Goal: Information Seeking & Learning: Learn about a topic

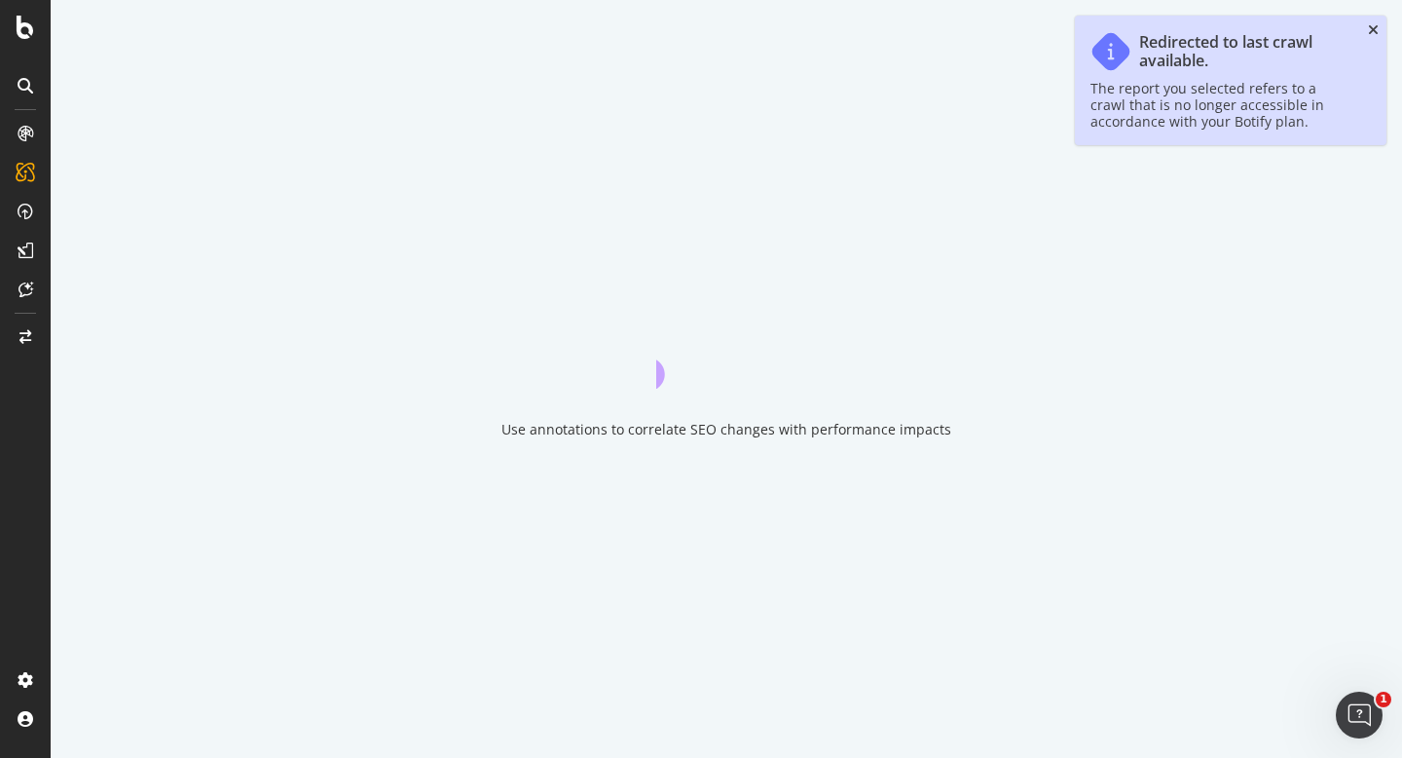
click at [1373, 27] on icon "close toast" at bounding box center [1373, 30] width 11 height 14
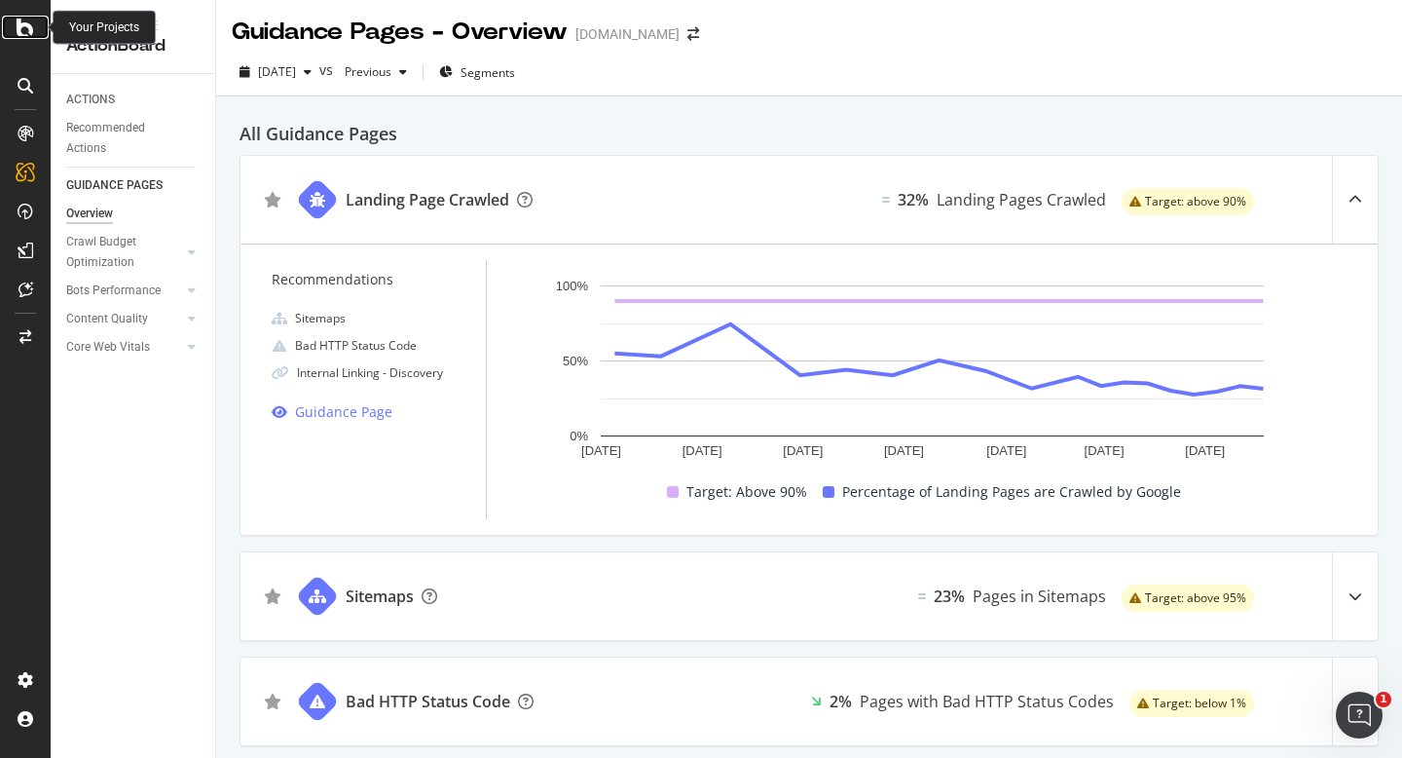
click at [27, 33] on icon at bounding box center [26, 27] width 18 height 23
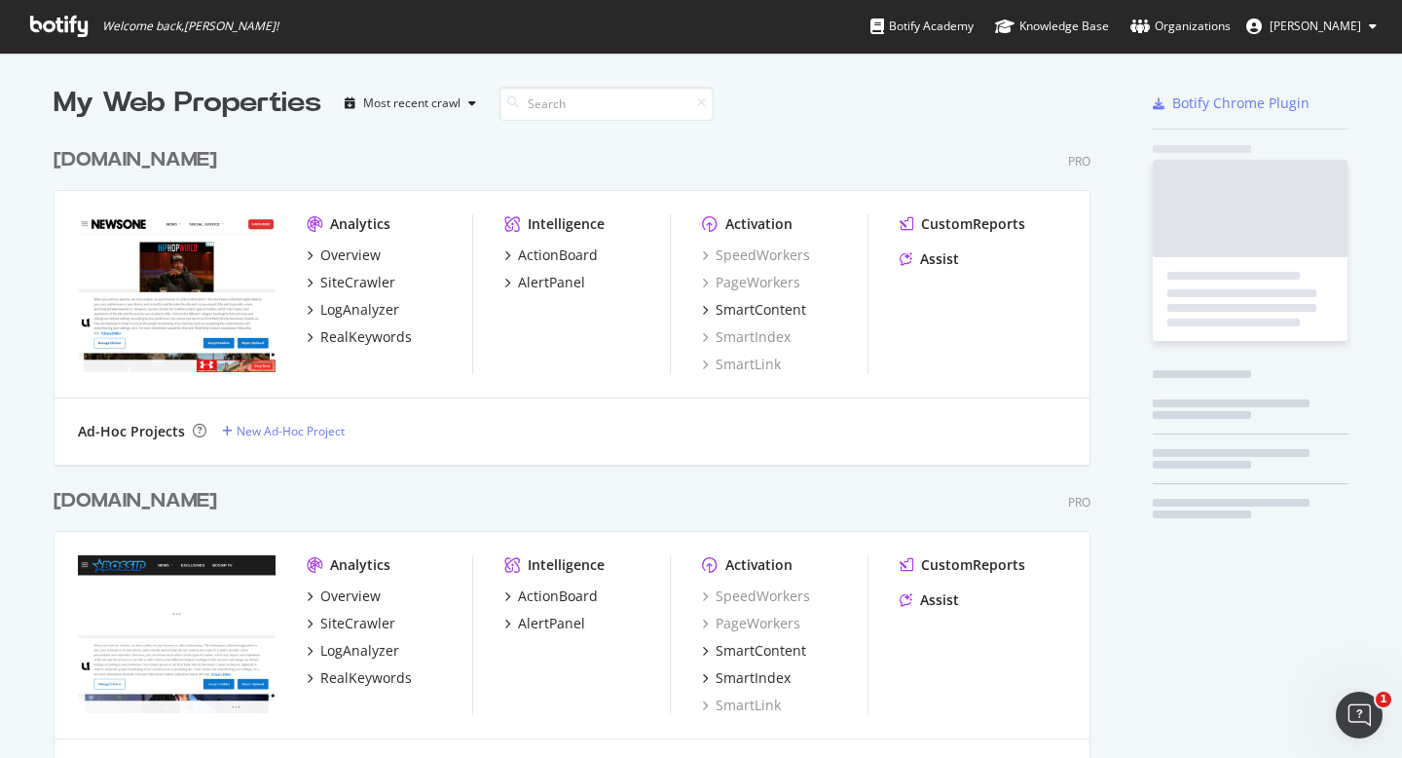
scroll to position [758, 1402]
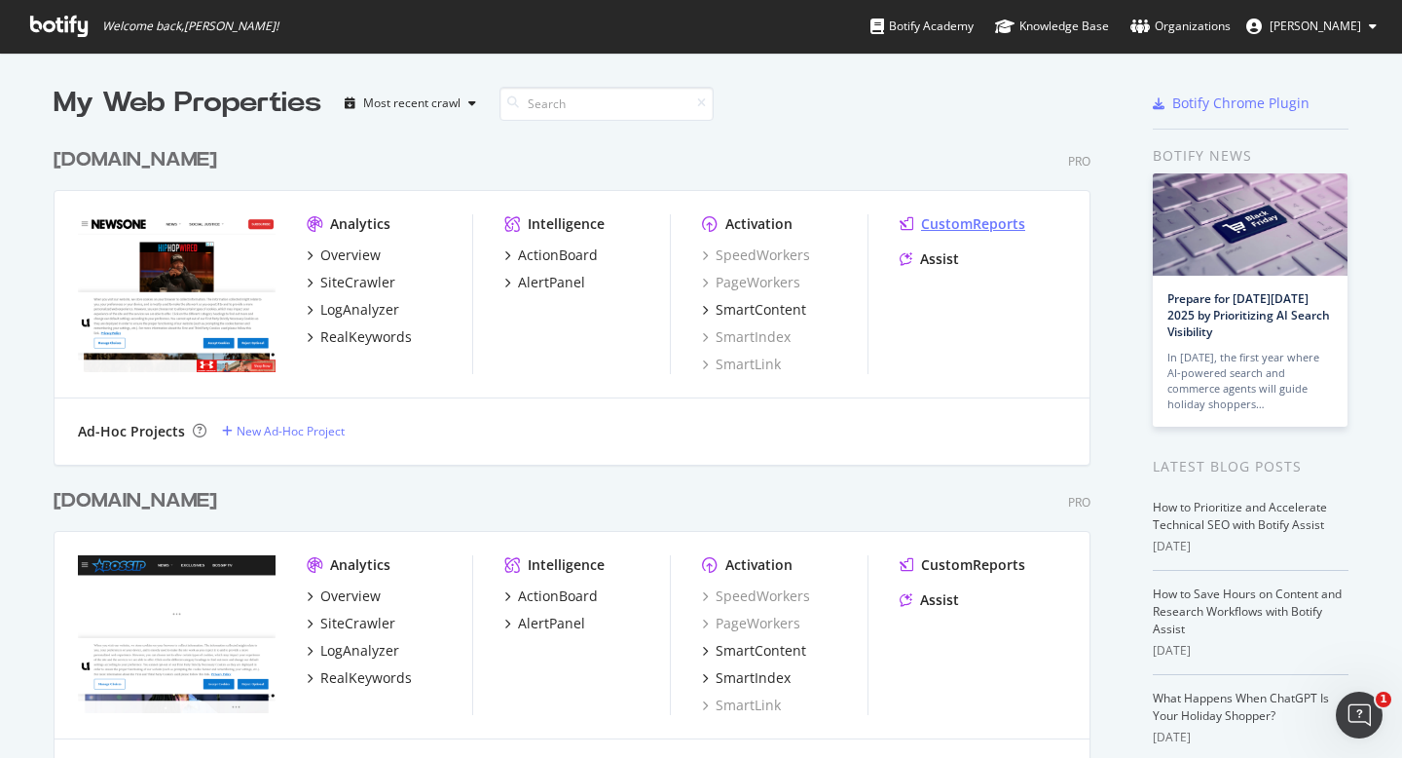
click at [975, 223] on div "CustomReports" at bounding box center [973, 223] width 104 height 19
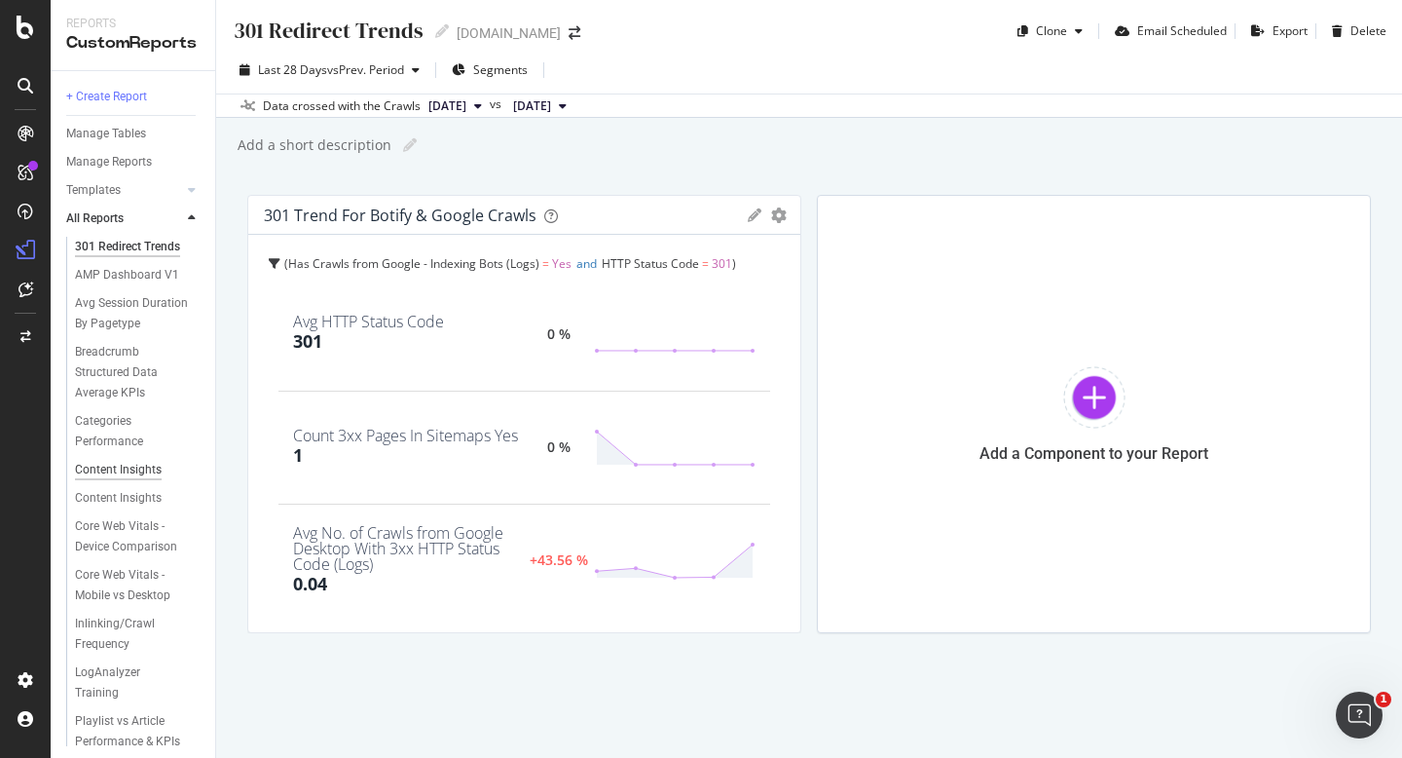
click at [105, 464] on div "Content Insights" at bounding box center [118, 470] width 87 height 20
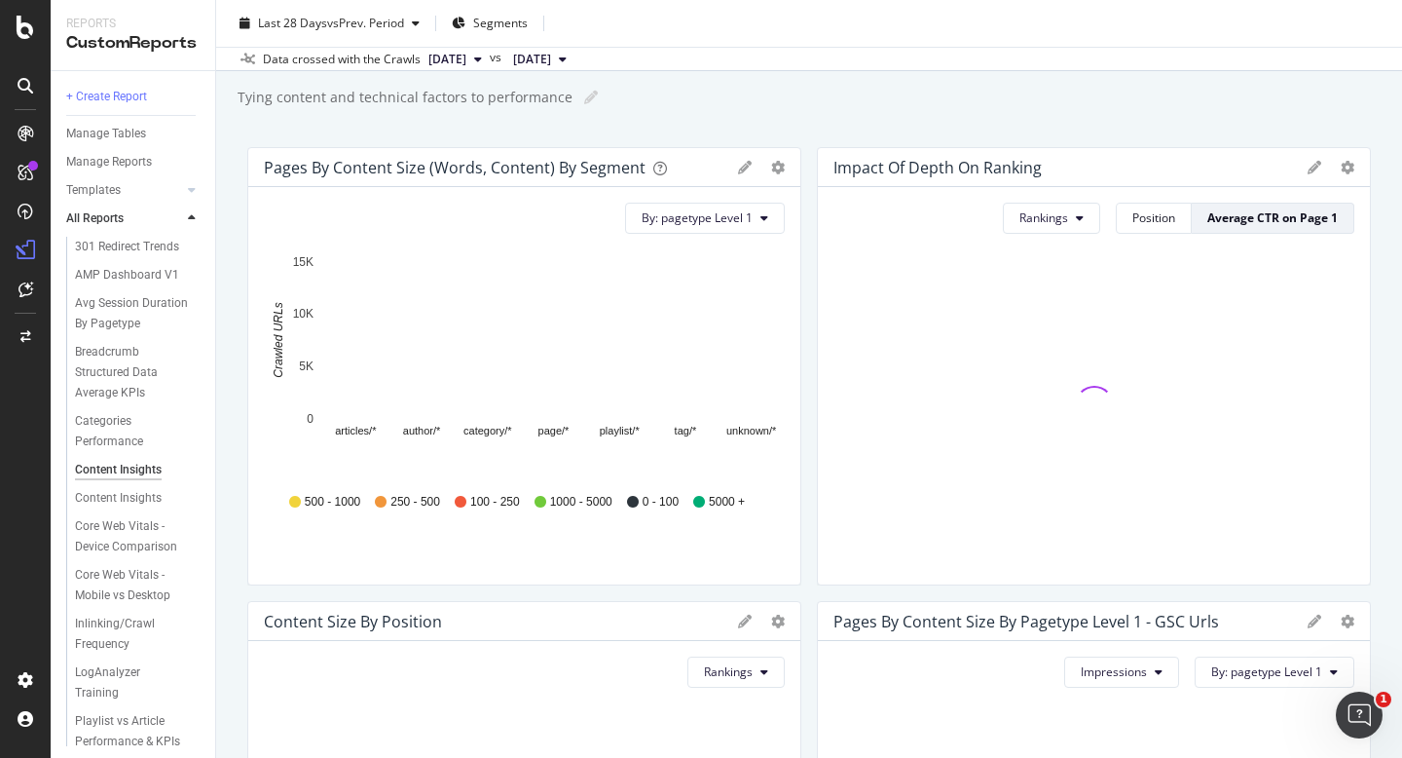
scroll to position [54, 0]
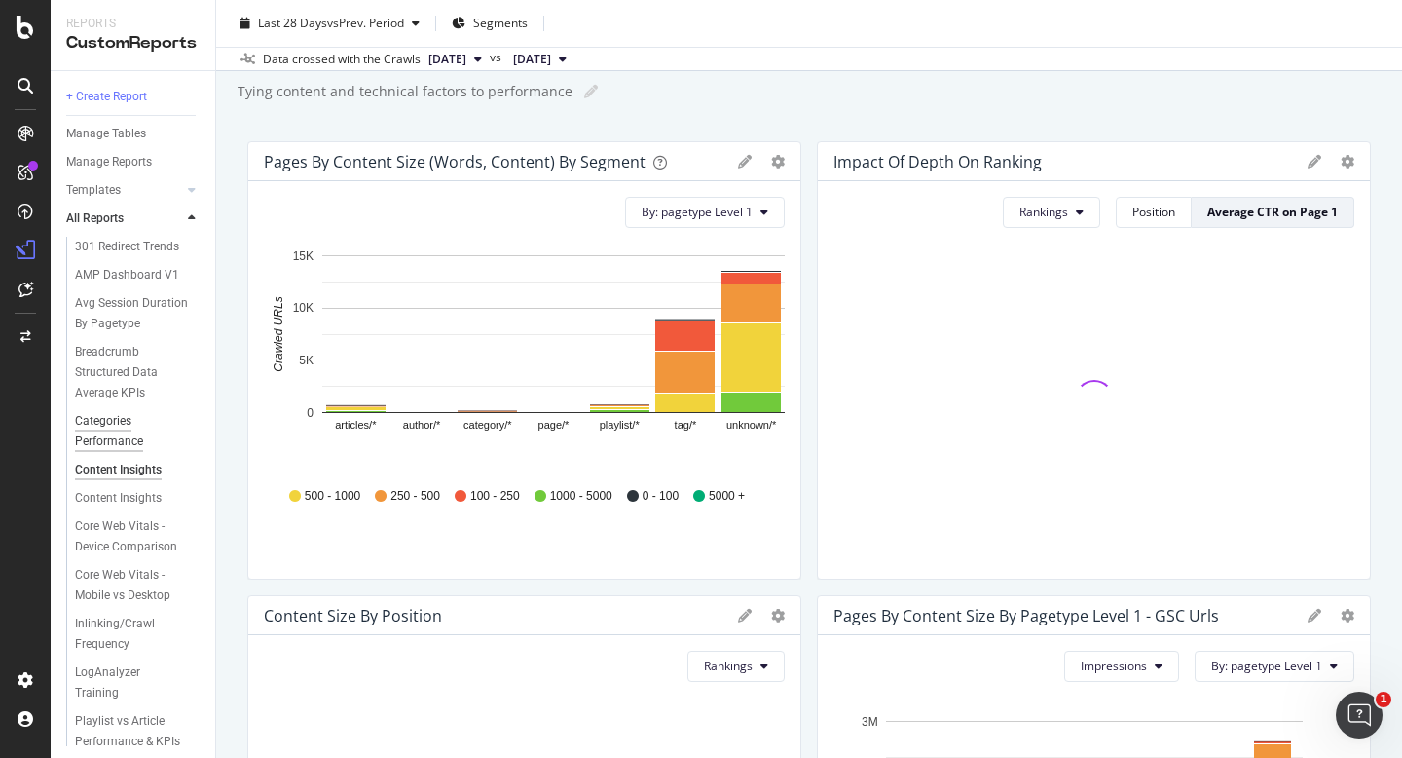
click at [108, 428] on div "Categories Performance" at bounding box center [130, 431] width 110 height 41
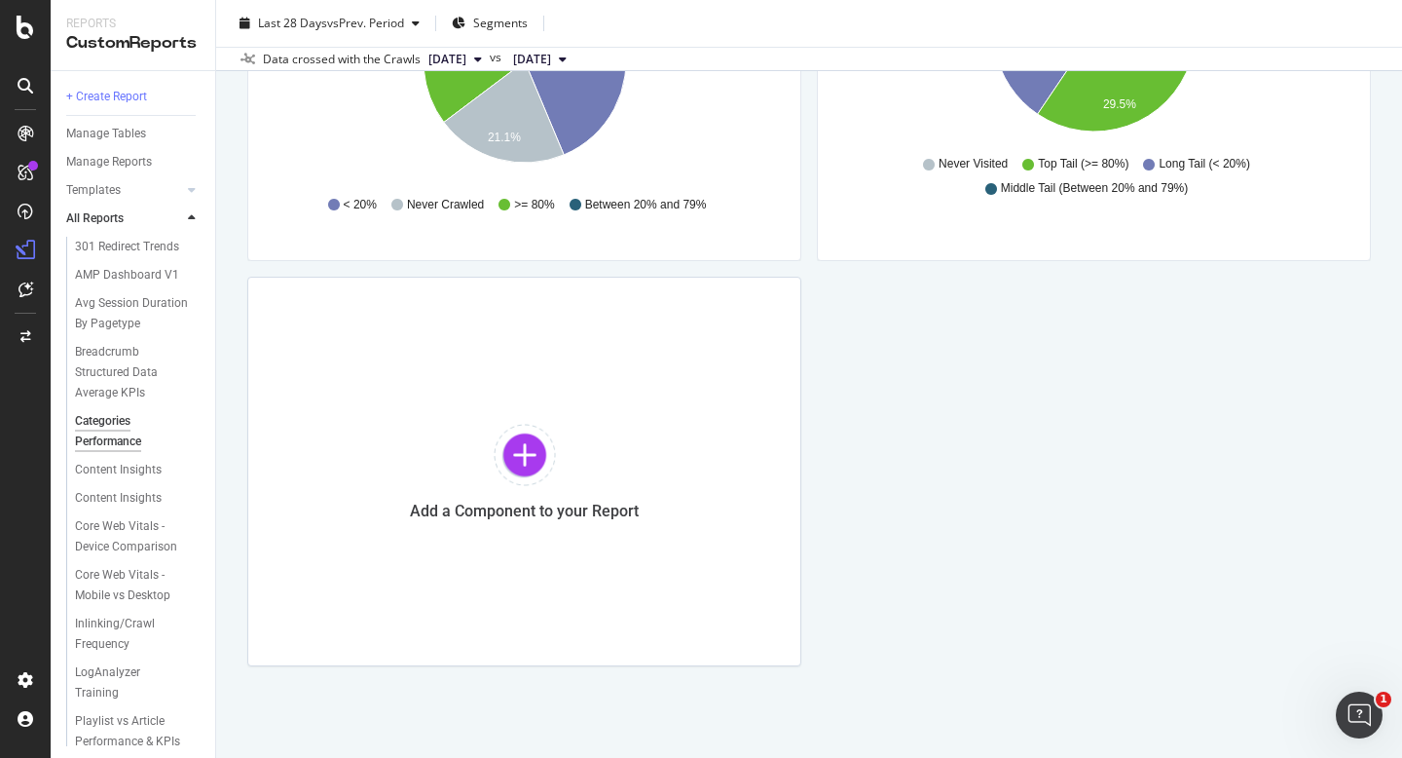
scroll to position [1287, 0]
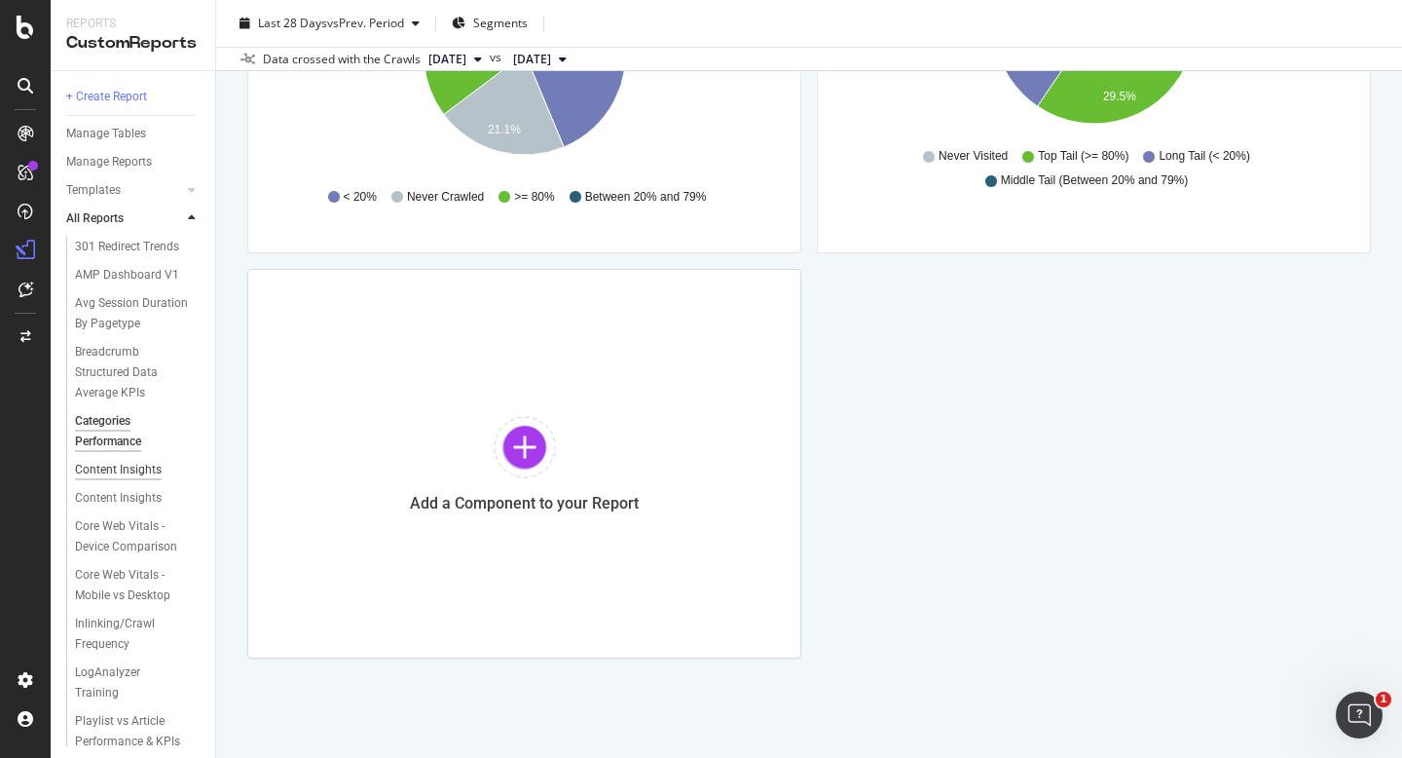
click at [144, 467] on div "Content Insights" at bounding box center [118, 470] width 87 height 20
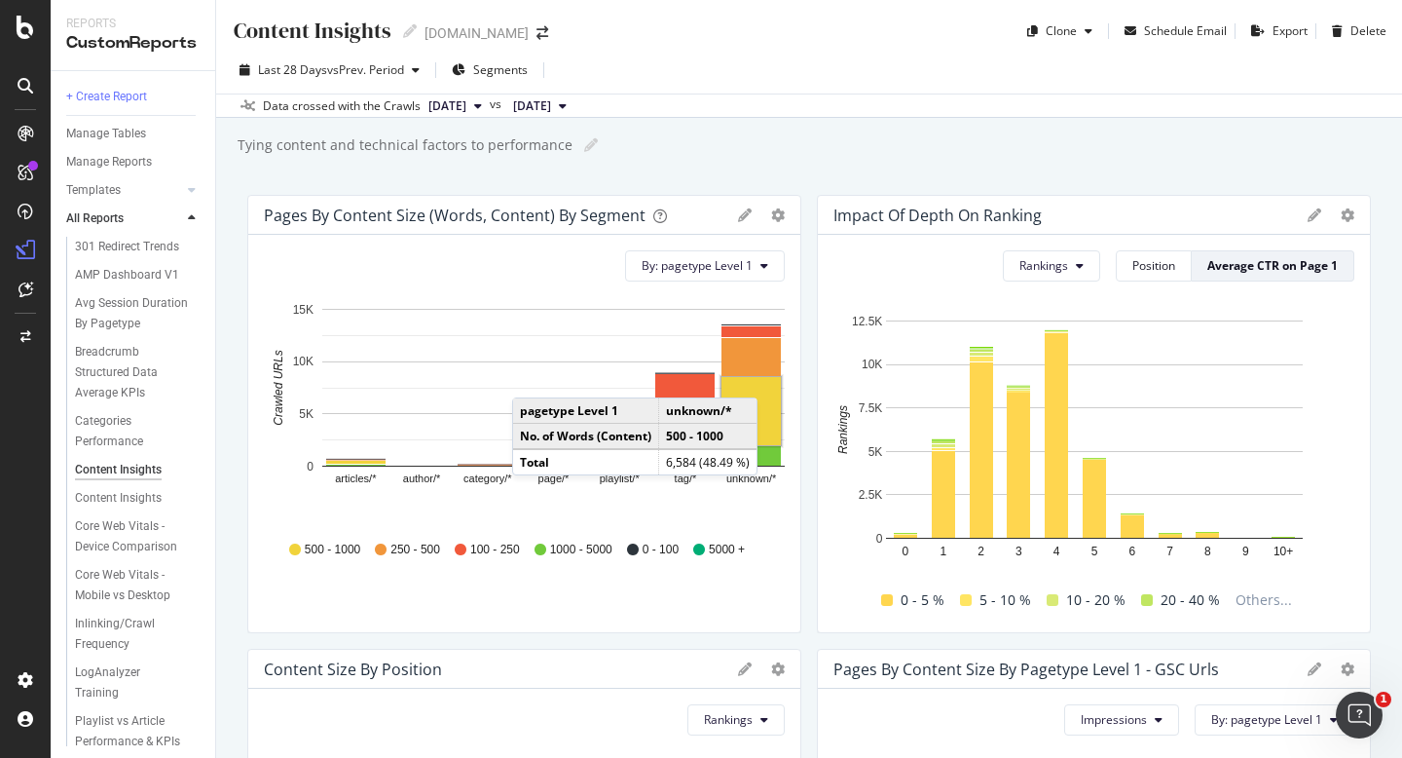
drag, startPoint x: 262, startPoint y: 216, endPoint x: 258, endPoint y: 195, distance: 21.8
click at [258, 196] on div "Pages By Content Size (Words, Content) by Segment Bar (by Value) Bar (by Percen…" at bounding box center [524, 215] width 552 height 39
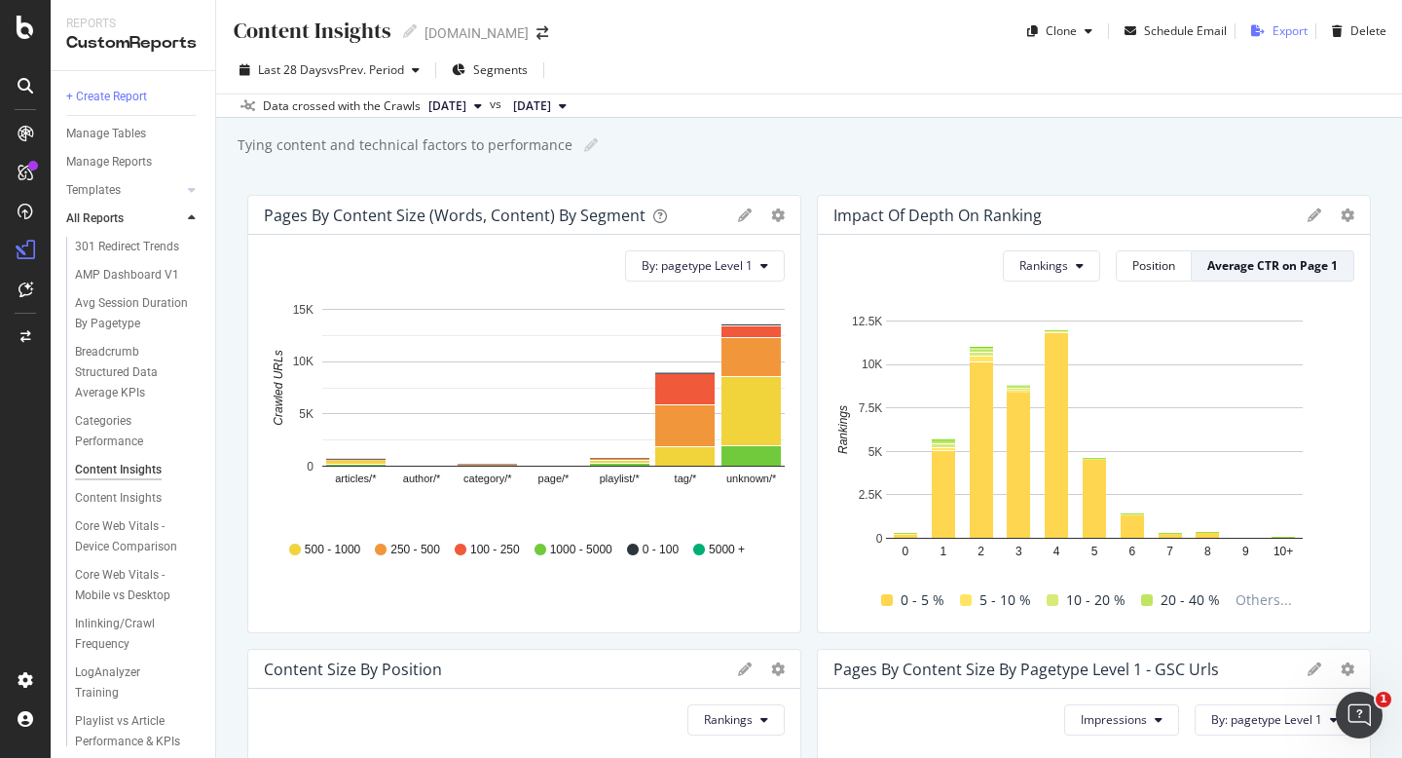
click at [1266, 39] on div "Export" at bounding box center [1275, 31] width 64 height 29
click at [1273, 32] on div "button" at bounding box center [1257, 31] width 29 height 12
click at [1168, 269] on div "Position" at bounding box center [1153, 265] width 43 height 17
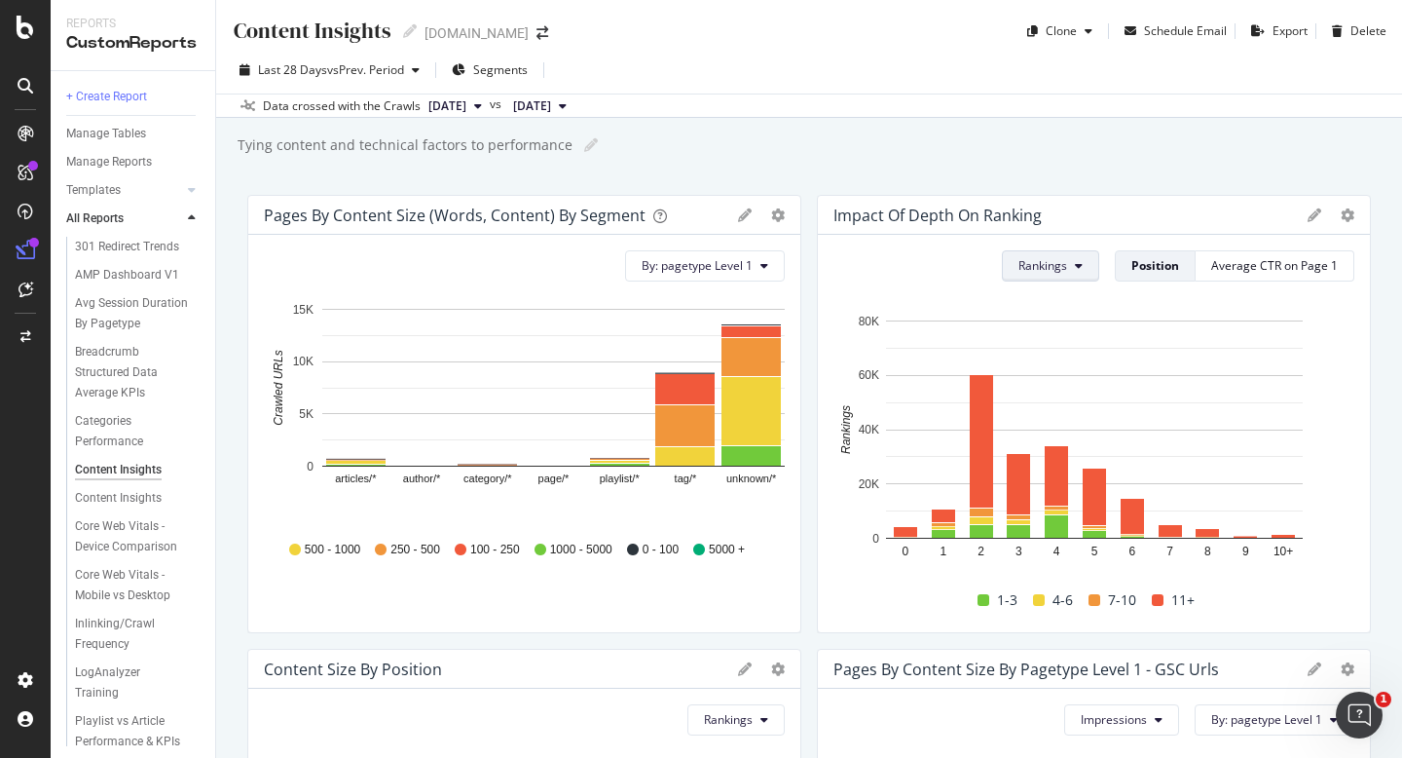
click at [1067, 272] on span "Rankings" at bounding box center [1042, 265] width 49 height 17
click at [1053, 336] on span "Clicks" at bounding box center [1057, 341] width 73 height 18
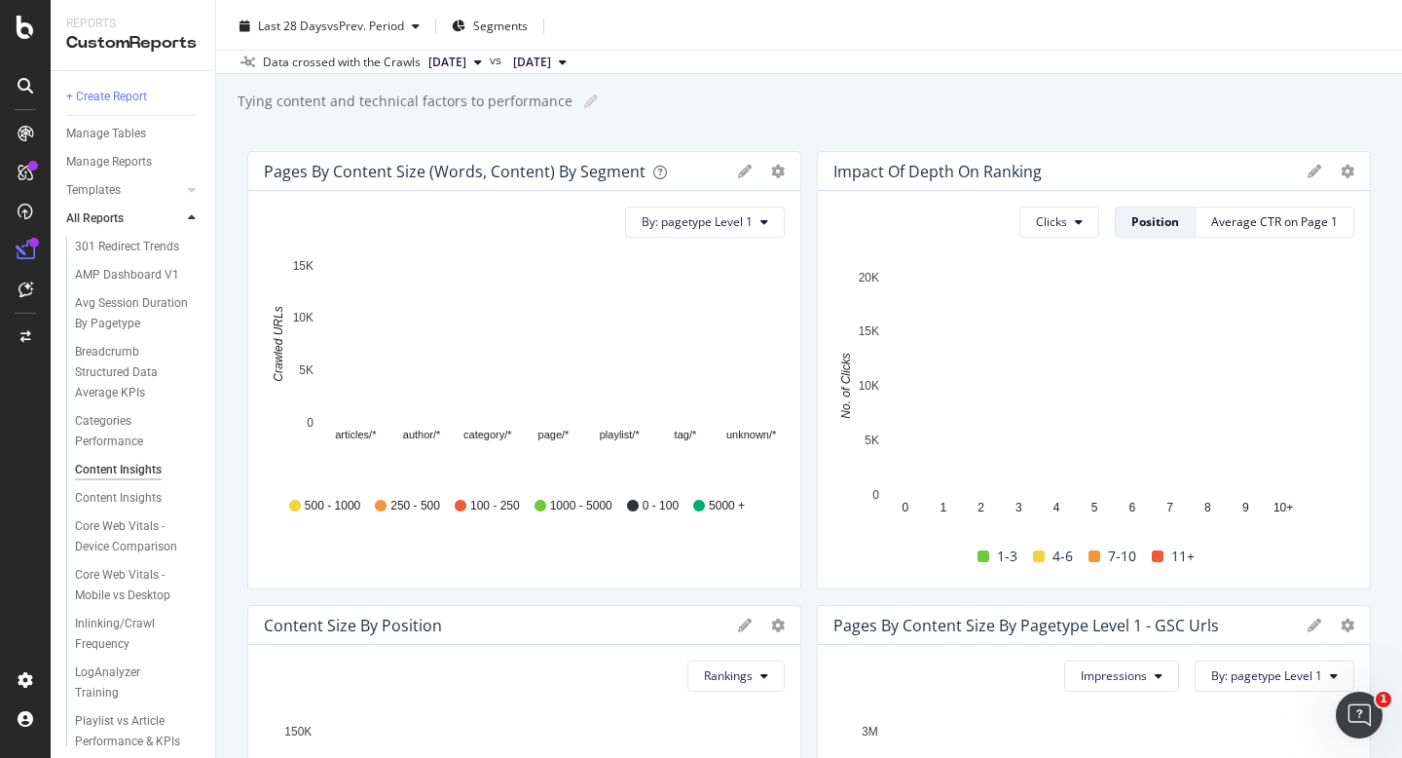
scroll to position [49, 0]
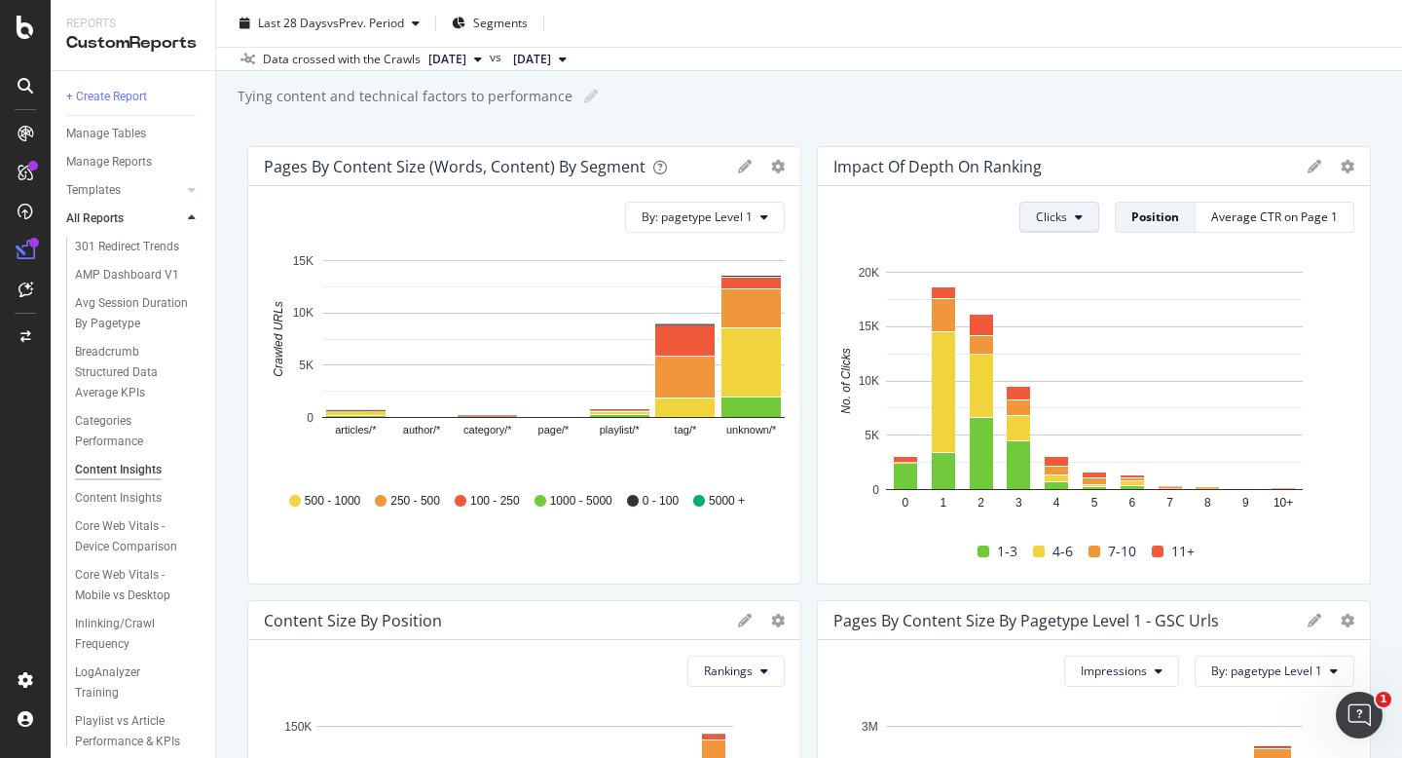
click at [1081, 218] on icon at bounding box center [1079, 217] width 8 height 12
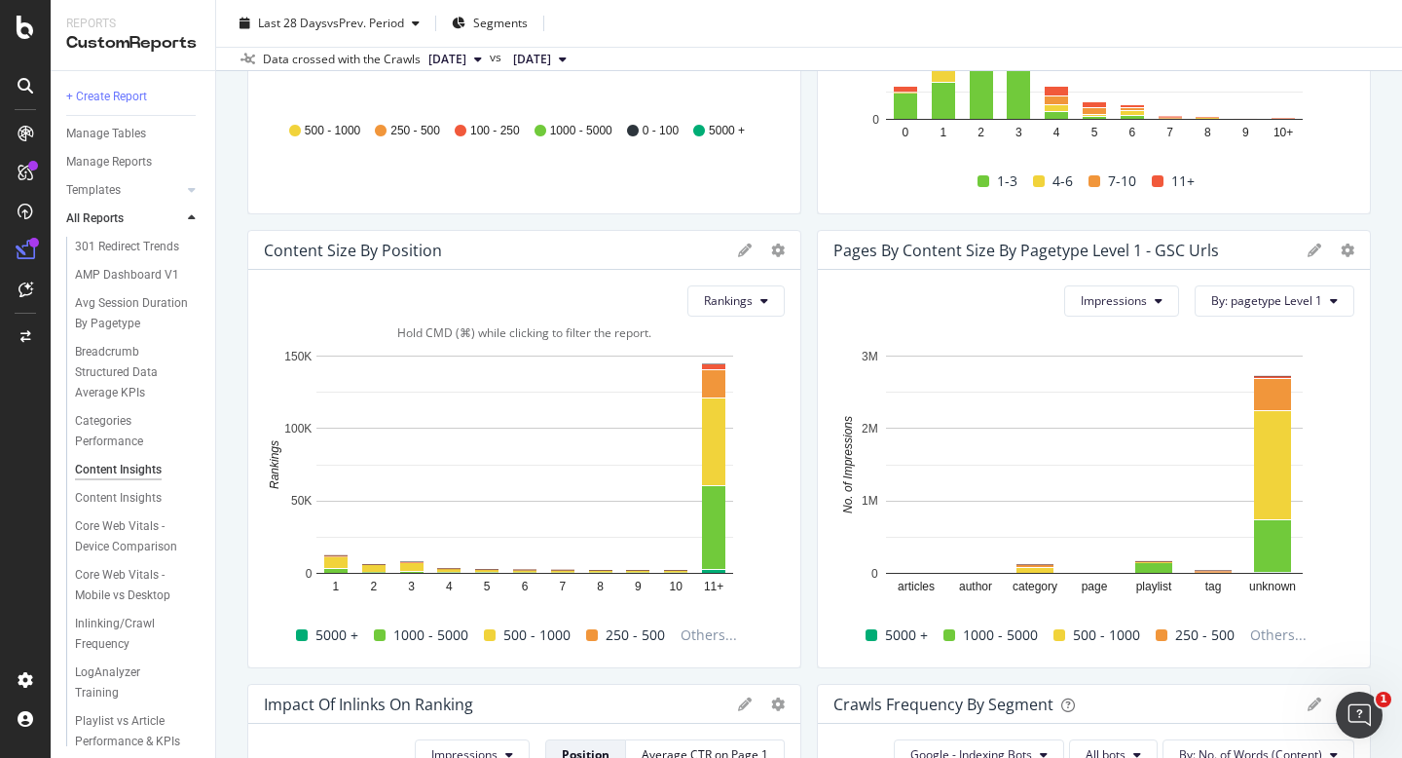
scroll to position [426, 0]
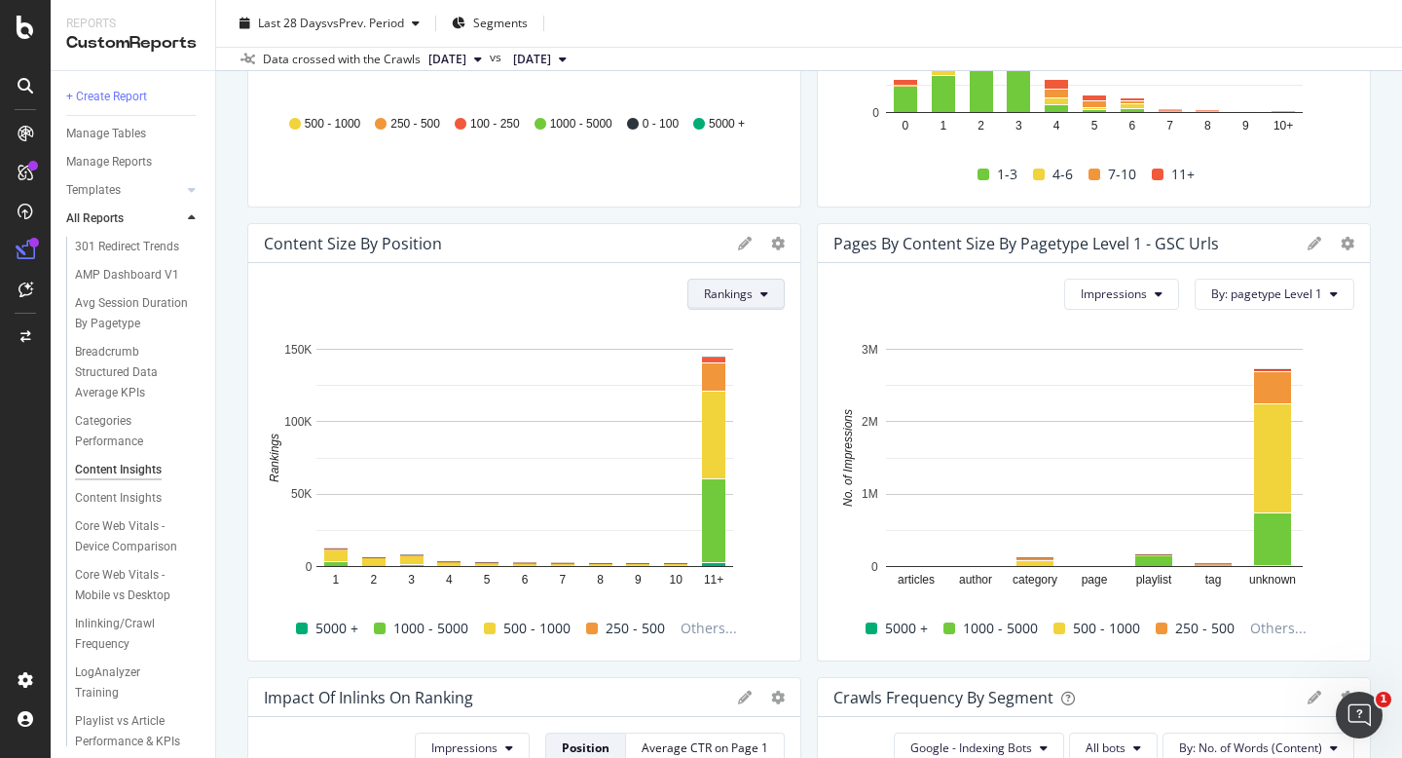
click at [759, 301] on button "Rankings" at bounding box center [735, 293] width 97 height 31
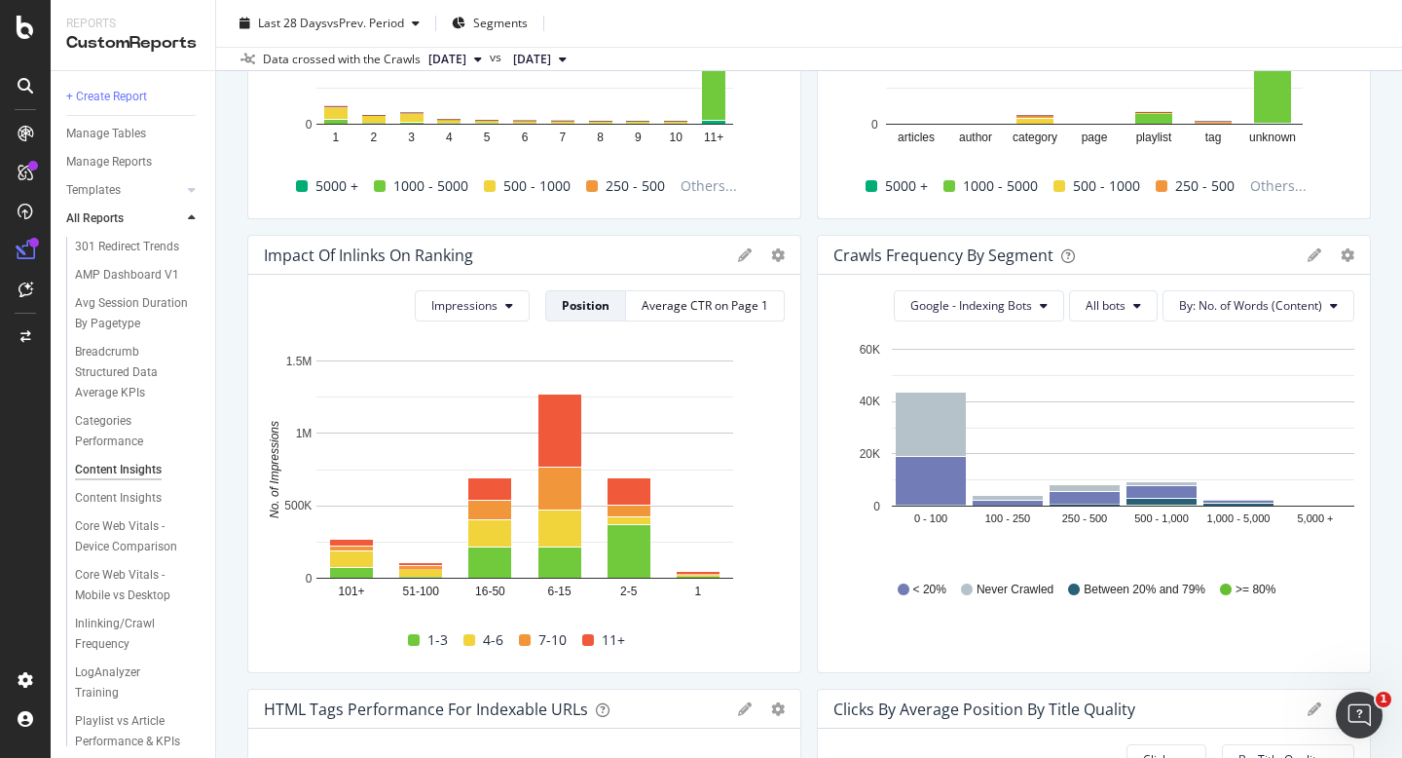
scroll to position [874, 0]
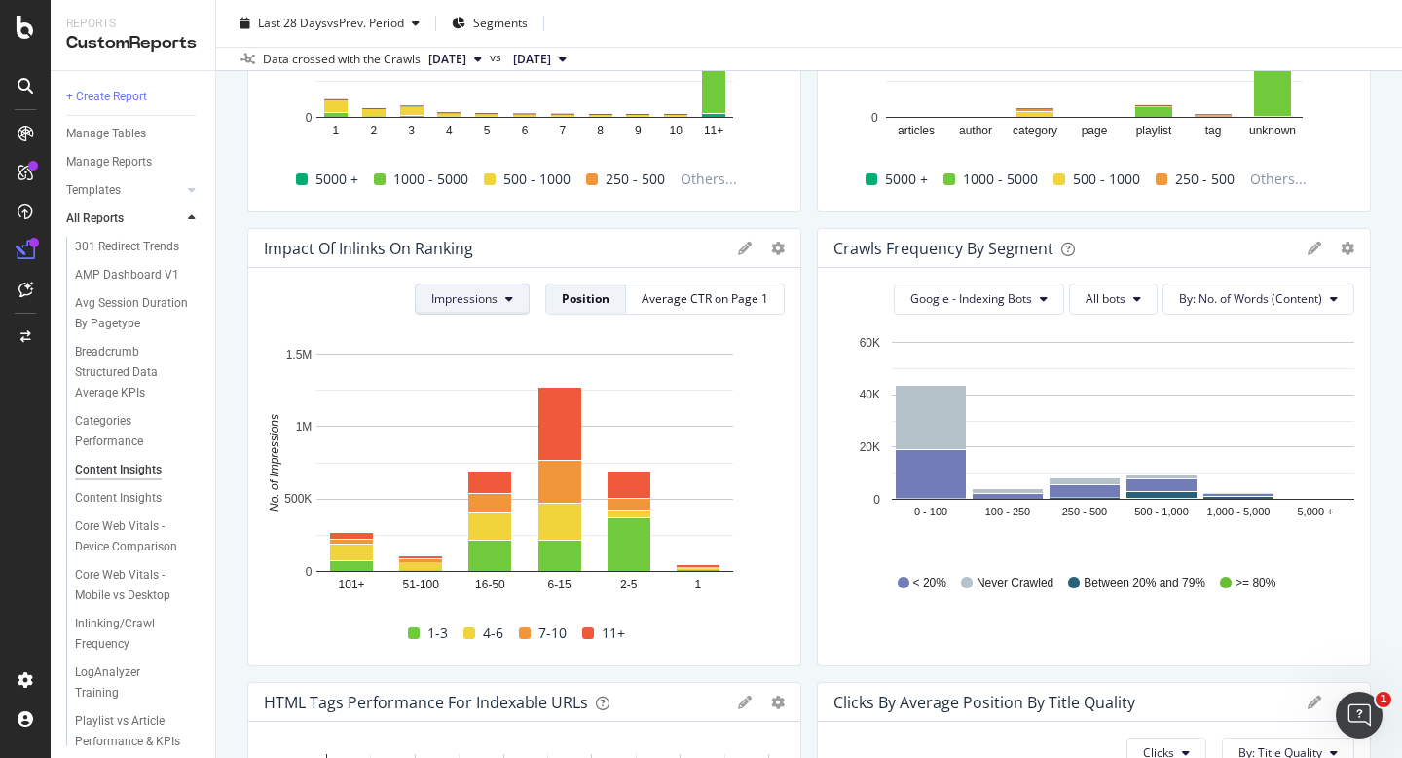
click at [498, 303] on span "Impressions" at bounding box center [464, 298] width 66 height 17
click at [488, 334] on span "Rankings" at bounding box center [470, 338] width 73 height 18
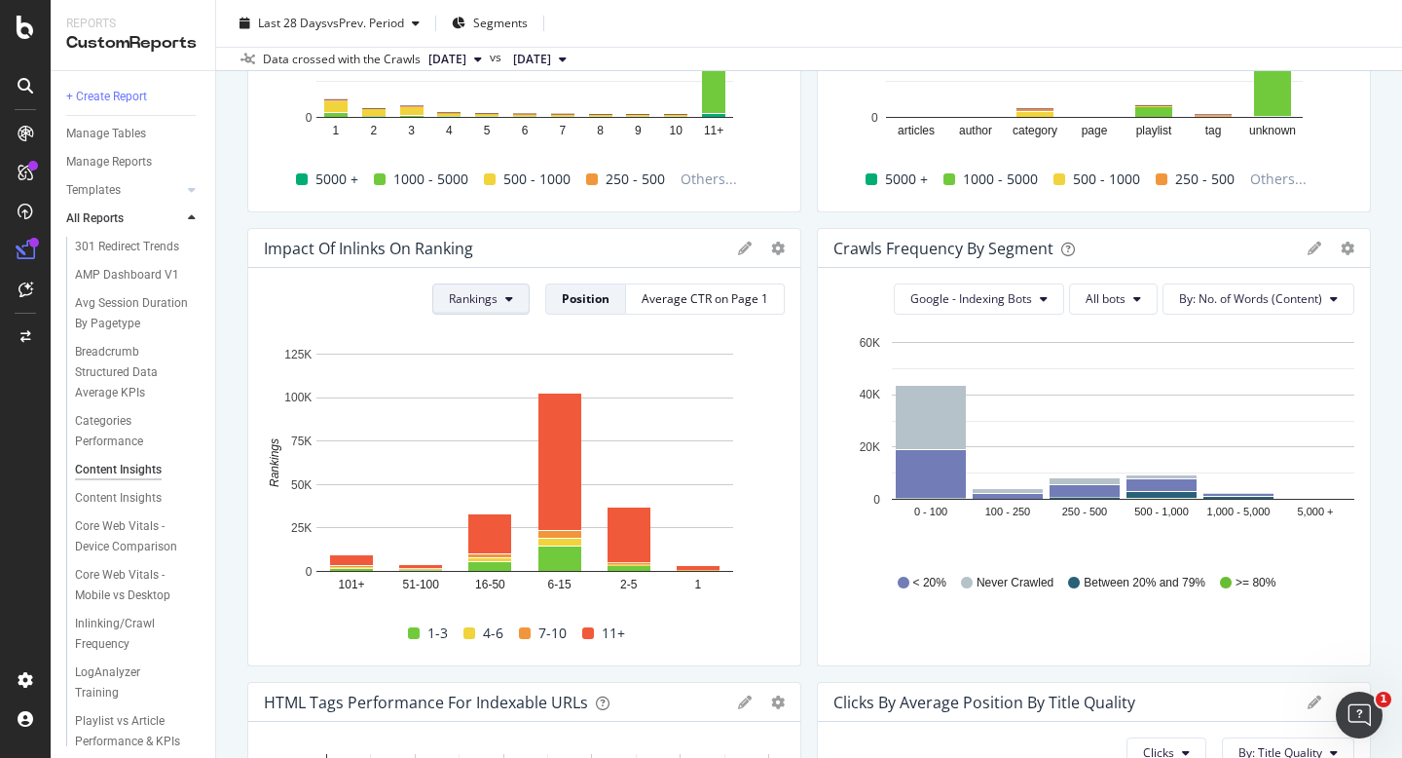
click at [510, 302] on icon at bounding box center [509, 299] width 8 height 12
click at [489, 414] on span "Impressions" at bounding box center [488, 410] width 73 height 18
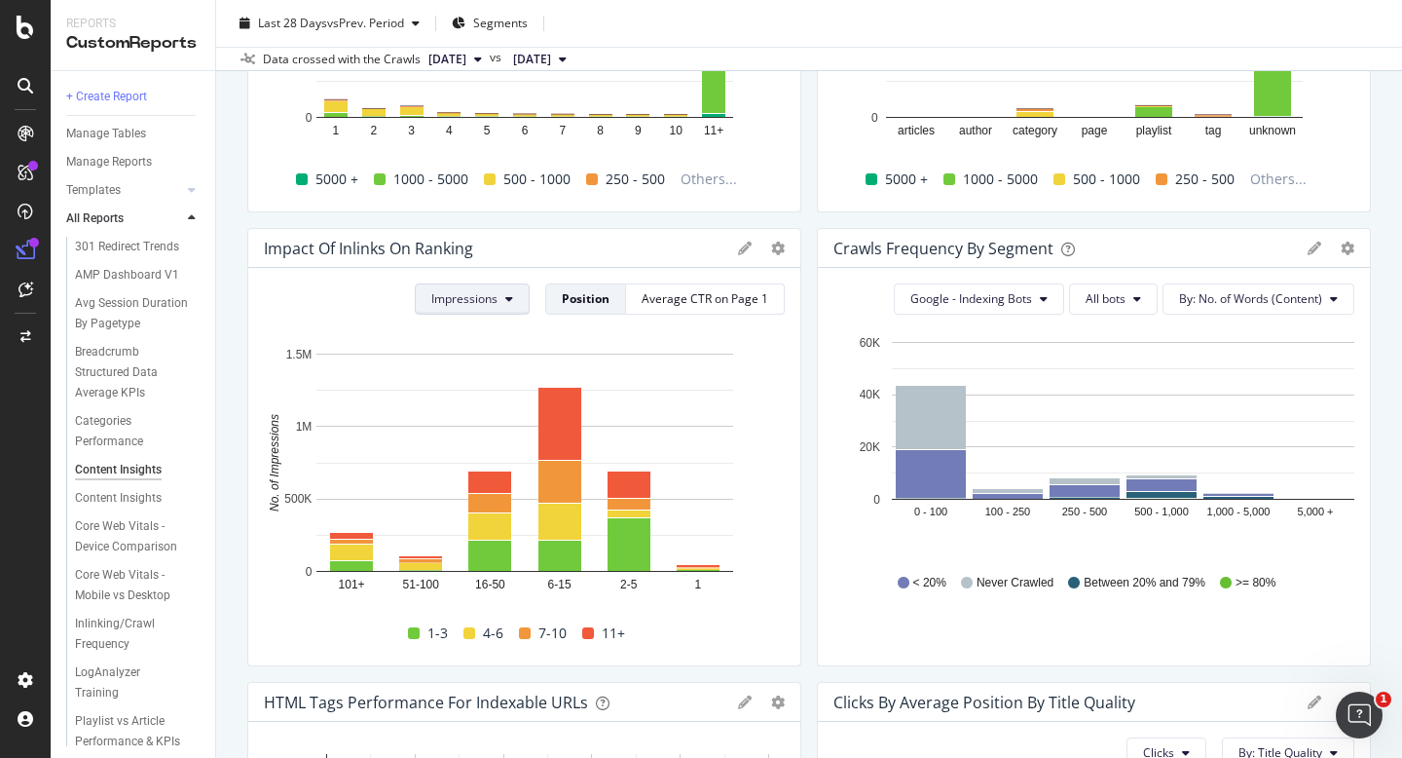
click at [510, 307] on button "Impressions" at bounding box center [472, 298] width 115 height 31
click at [486, 372] on span "Clicks" at bounding box center [470, 374] width 73 height 18
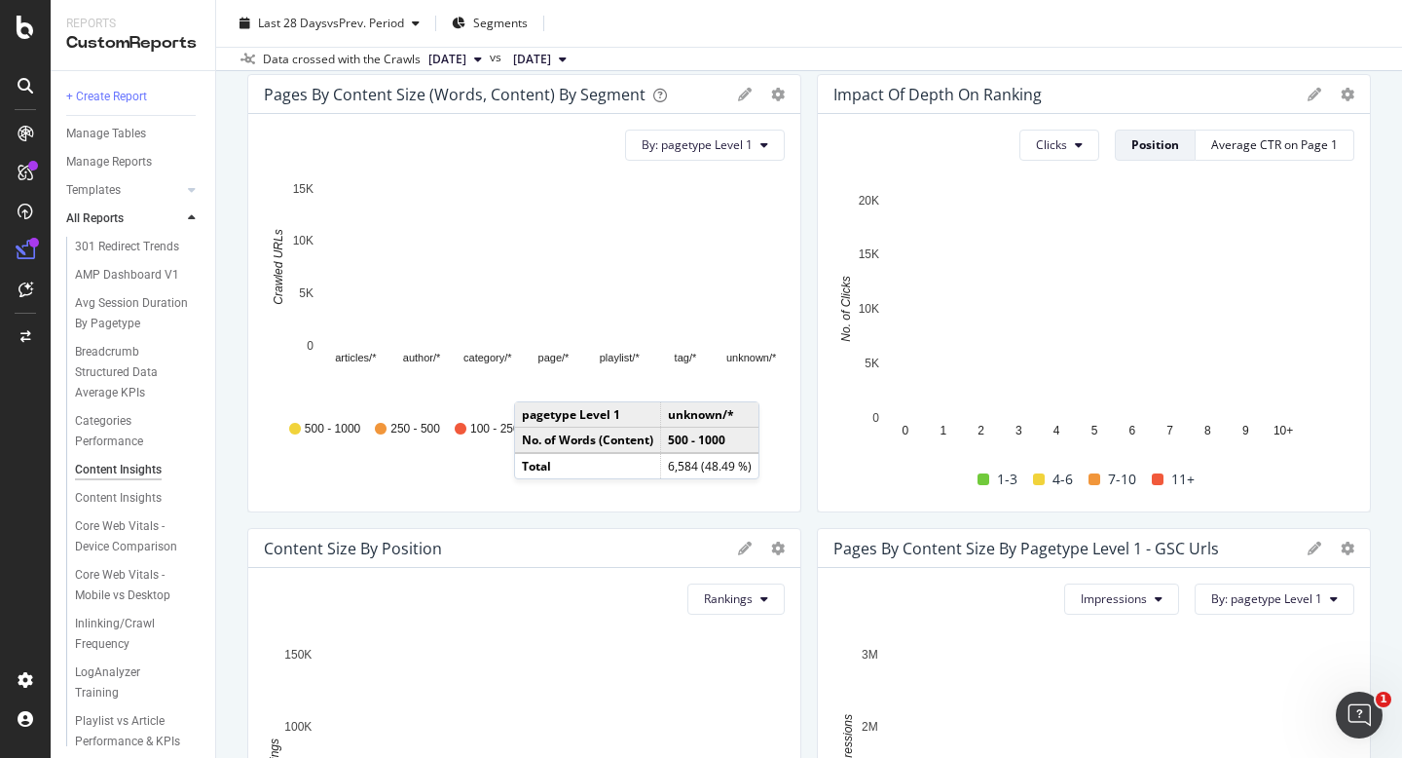
scroll to position [0, 0]
